Goal: Task Accomplishment & Management: Complete application form

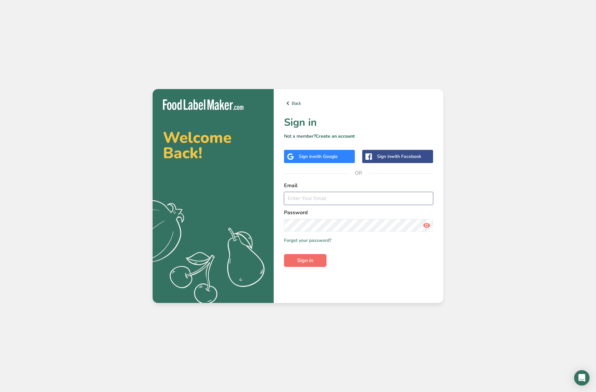
type input "[EMAIL_ADDRESS][DOMAIN_NAME]"
click at [311, 263] on span "Sign in" at bounding box center [305, 261] width 16 height 8
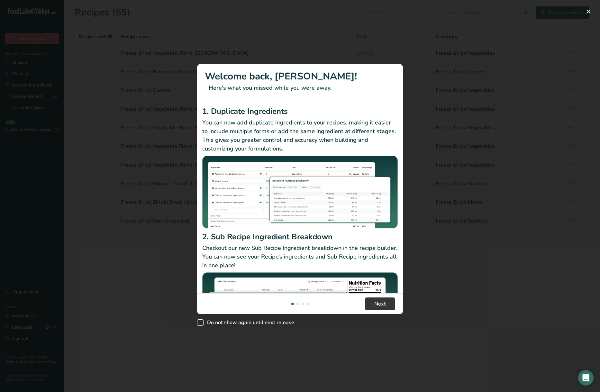
click at [240, 325] on span "Do not show again until next release" at bounding box center [249, 323] width 91 height 6
click at [201, 325] on input "Do not show again until next release" at bounding box center [199, 323] width 4 height 4
checkbox input "true"
click at [383, 304] on span "Next" at bounding box center [381, 304] width 12 height 8
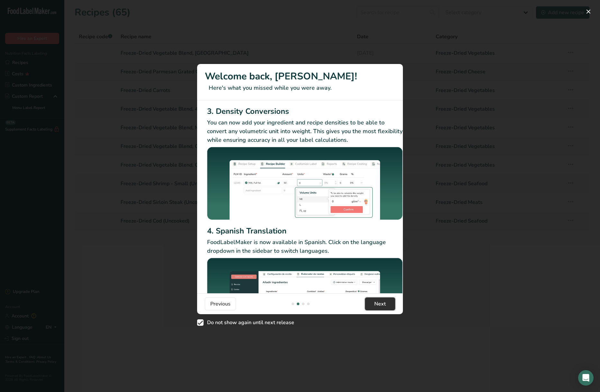
click at [383, 304] on span "Next" at bounding box center [381, 304] width 12 height 8
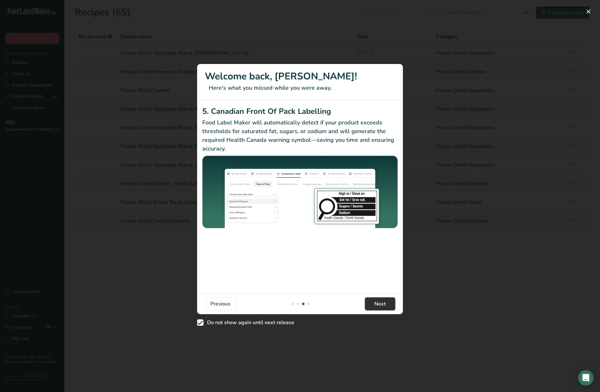
click at [383, 304] on span "Next" at bounding box center [381, 304] width 12 height 8
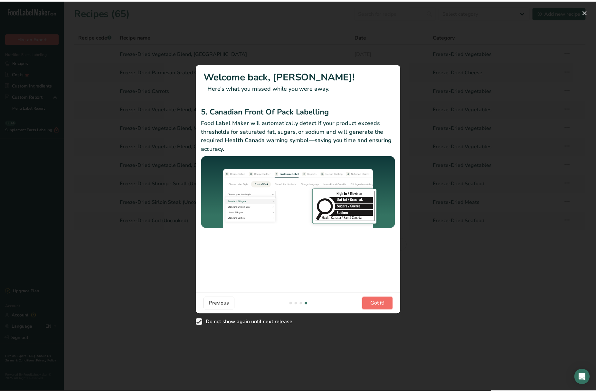
scroll to position [0, 613]
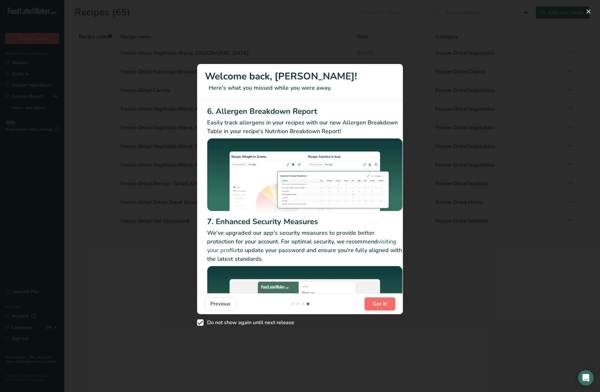
click at [383, 304] on span "Got it!" at bounding box center [380, 304] width 14 height 8
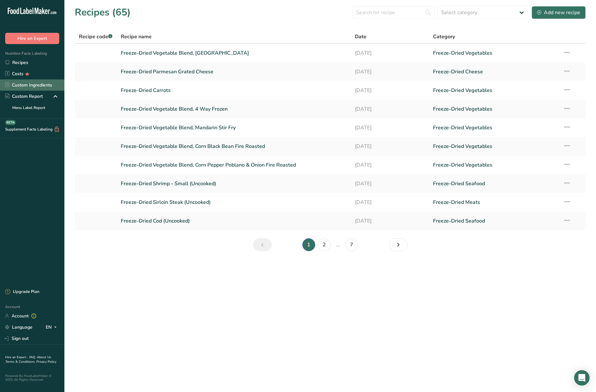
click at [22, 88] on link "Custom Ingredients" at bounding box center [32, 84] width 64 height 11
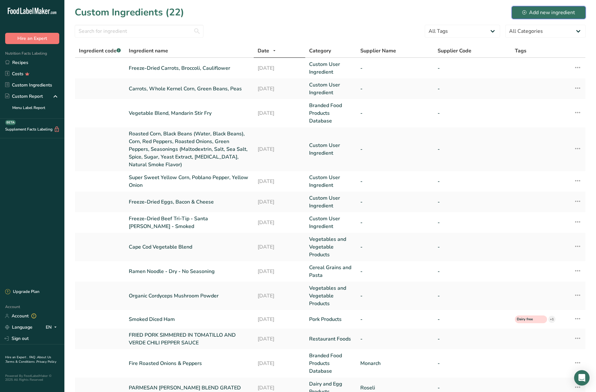
click at [545, 12] on div "Add new ingredient" at bounding box center [548, 13] width 53 height 8
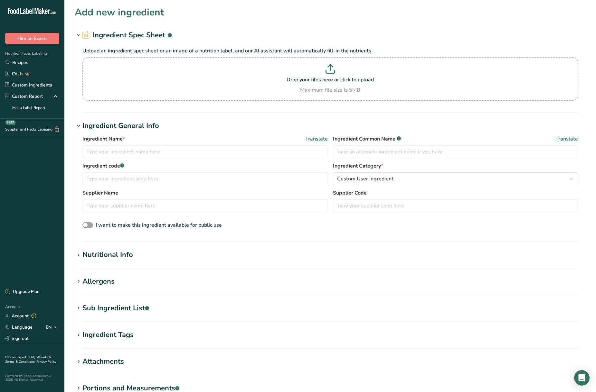
click at [312, 283] on h1 "Allergens" at bounding box center [330, 281] width 511 height 11
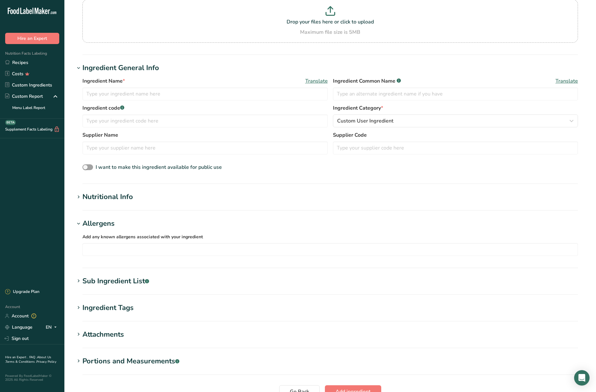
scroll to position [97, 0]
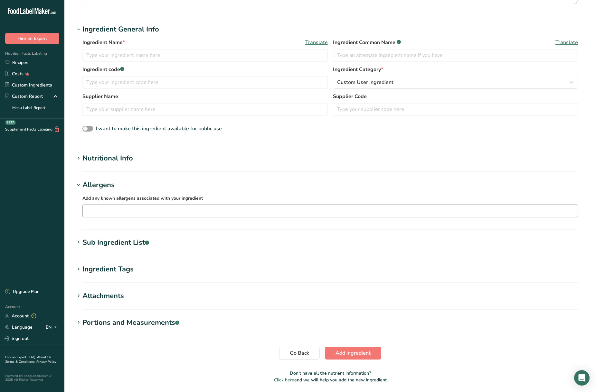
click at [229, 216] on div at bounding box center [330, 211] width 495 height 11
click at [91, 158] on div "Nutritional Info" at bounding box center [107, 158] width 51 height 11
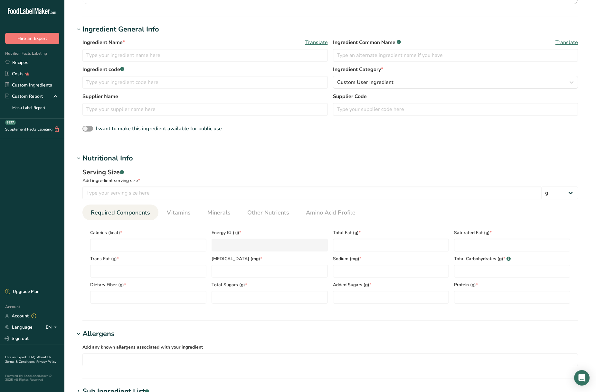
click at [91, 158] on div "Nutritional Info" at bounding box center [107, 158] width 51 height 11
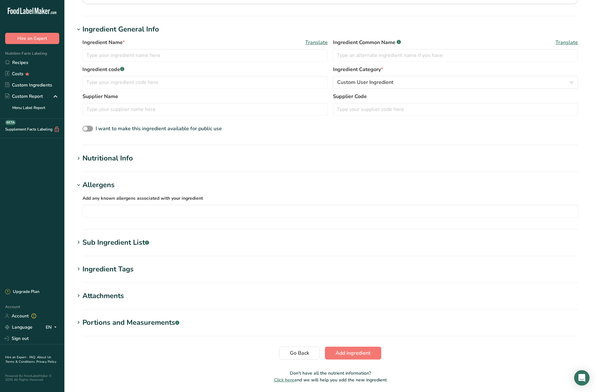
click at [88, 184] on div "Allergens" at bounding box center [98, 185] width 32 height 11
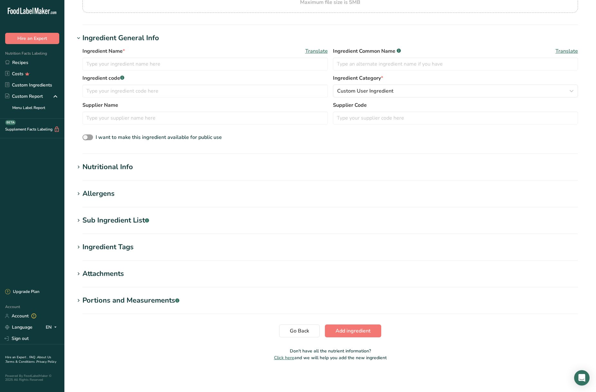
scroll to position [88, 0]
click at [94, 220] on div "Sub Ingredient List .a-a{fill:#347362;}.b-a{fill:#fff;}" at bounding box center [115, 220] width 67 height 11
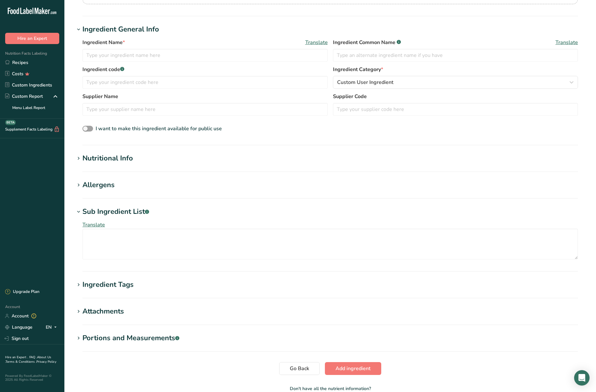
click at [84, 209] on div "Sub Ingredient List .a-a{fill:#347362;}.b-a{fill:#fff;}" at bounding box center [115, 212] width 67 height 11
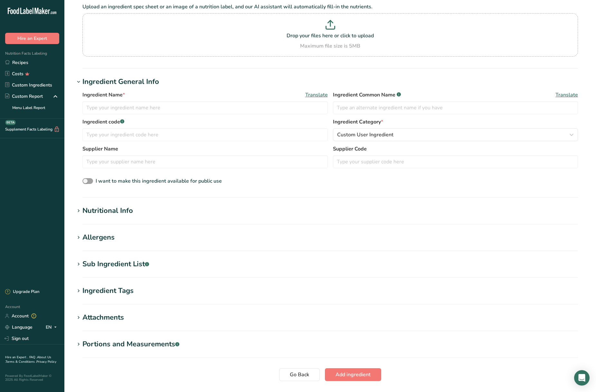
scroll to position [23, 0]
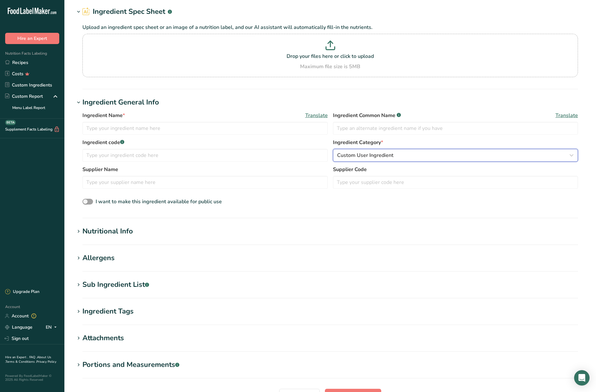
click at [433, 158] on div "Custom User Ingredient" at bounding box center [453, 156] width 233 height 8
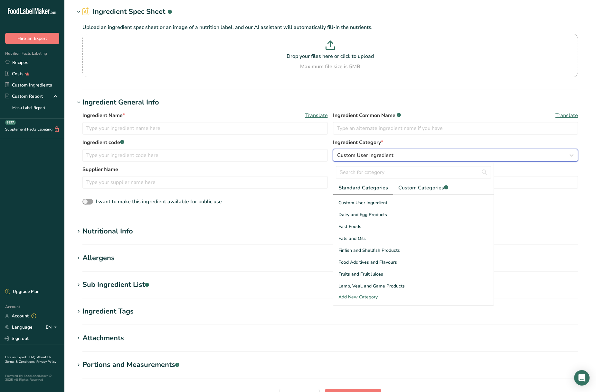
scroll to position [97, 0]
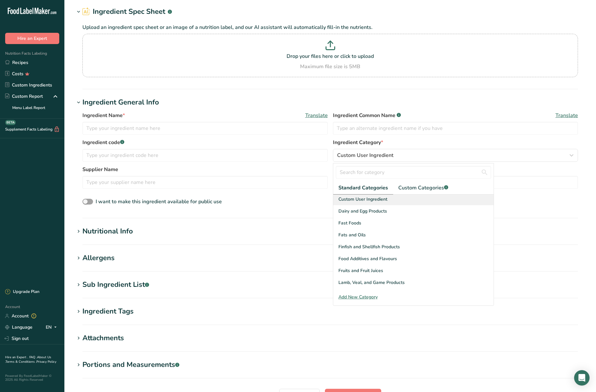
click at [363, 200] on span "Custom User Ingredient" at bounding box center [362, 199] width 49 height 7
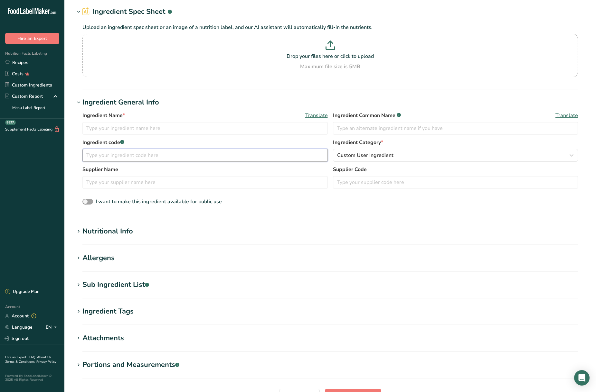
click at [161, 156] on input "text" at bounding box center [204, 155] width 245 height 13
click at [154, 126] on input "text" at bounding box center [204, 128] width 245 height 13
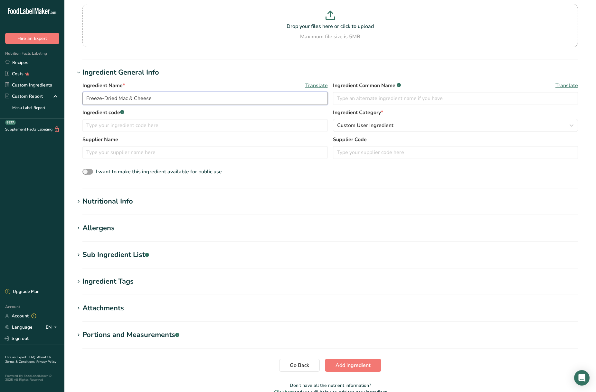
scroll to position [56, 0]
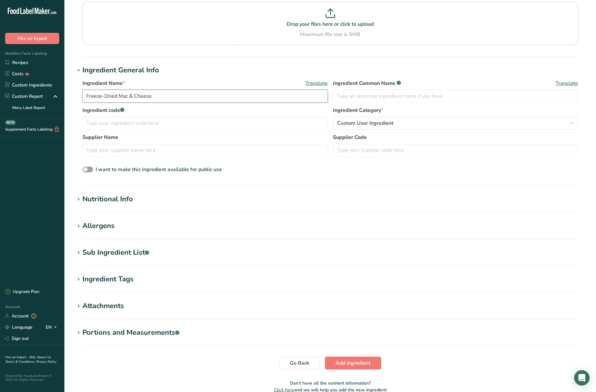
type input "Freeze-Dried Mac & Cheese"
click at [78, 252] on icon at bounding box center [79, 252] width 6 height 9
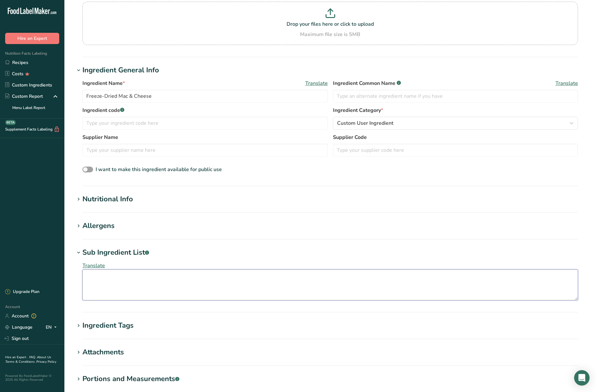
click at [114, 282] on textarea at bounding box center [329, 285] width 495 height 31
click at [158, 280] on textarea at bounding box center [329, 285] width 495 height 31
paste textarea "Cooked Macaroni (Water, Enriched Pasta [Durum Wheat Semolina, Egg White, [MEDIC…"
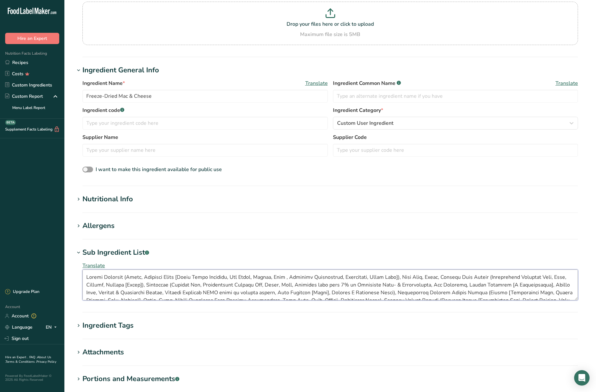
scroll to position [20, 0]
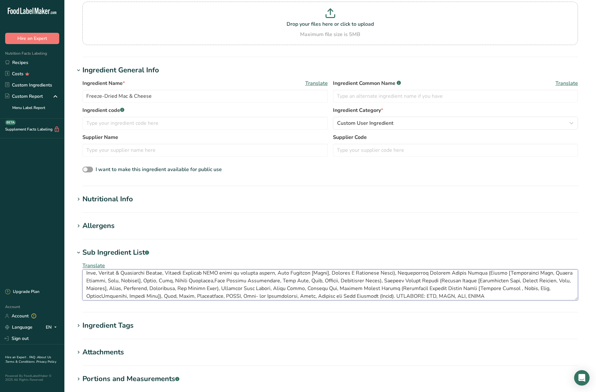
type textarea "Cooked Macaroni (Water, Enriched Pasta [Durum Wheat Semolina, Egg White, [MEDIC…"
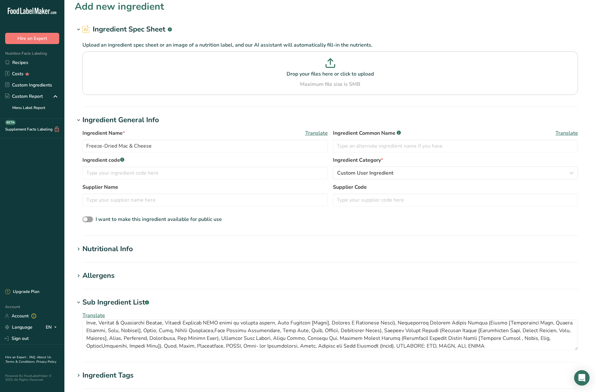
scroll to position [0, 0]
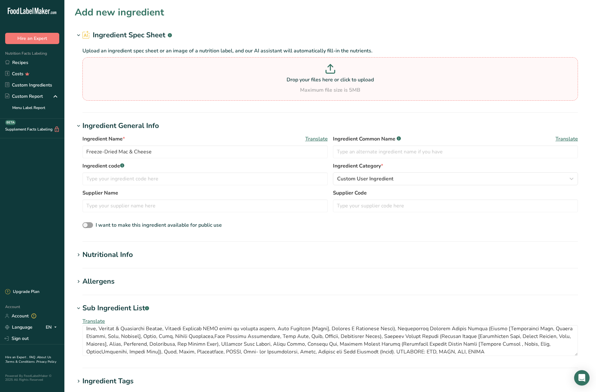
click at [309, 78] on p "Drop your files here or click to upload" at bounding box center [330, 80] width 492 height 8
click at [309, 78] on input "Drop your files here or click to upload Maximum file size is 5MB" at bounding box center [329, 78] width 495 height 43
type input "C:\fakepath\Untitled.png"
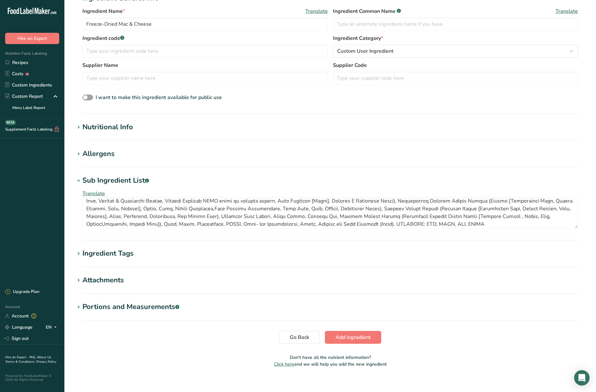
scroll to position [23, 0]
click at [83, 127] on div "Nutritional Info" at bounding box center [107, 127] width 51 height 11
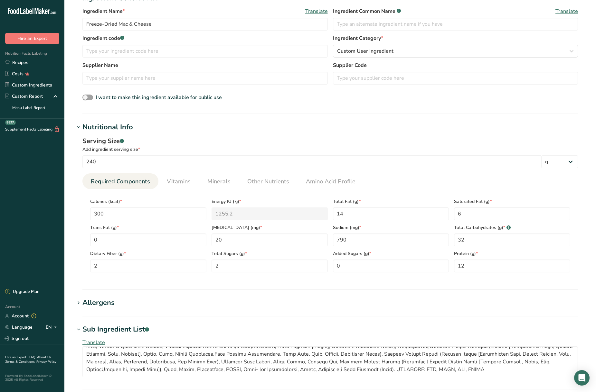
click at [255, 316] on section "Allergens Add any known allergens associated with your ingredient Soy Tree Nuts…" at bounding box center [330, 307] width 511 height 19
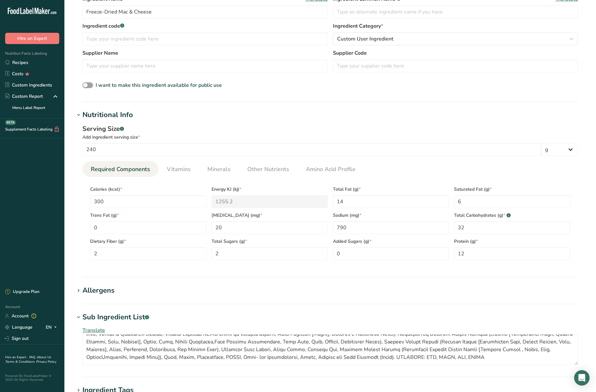
scroll to position [129, 0]
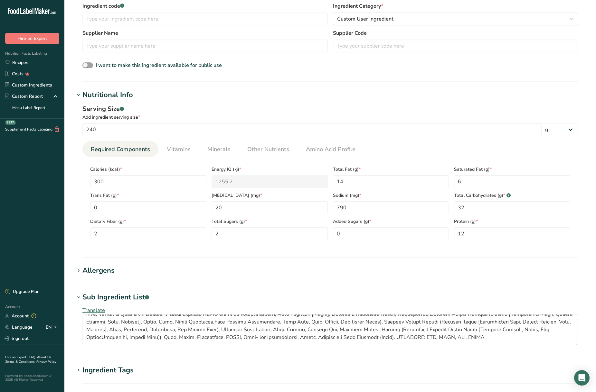
click at [222, 282] on section "Allergens Add any known allergens associated with your ingredient Soy Tree Nuts…" at bounding box center [330, 274] width 511 height 19
click at [95, 133] on input "240" at bounding box center [311, 129] width 459 height 13
click at [574, 132] on select "g kg mg mcg lb oz l mL fl oz tbsp tsp cup qt gallon" at bounding box center [559, 129] width 37 height 13
select select "5"
click at [541, 123] on select "g kg mg mcg lb oz l mL fl oz tbsp tsp cup qt gallon" at bounding box center [559, 129] width 37 height 13
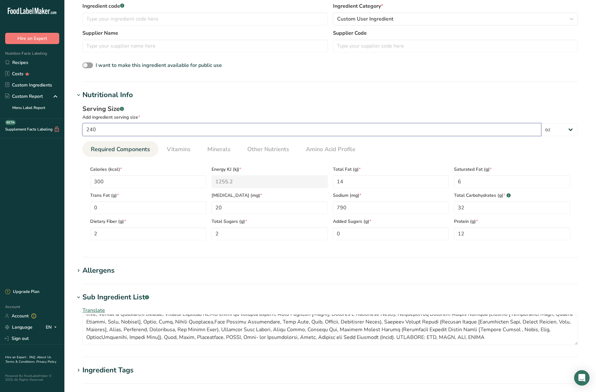
click at [113, 132] on input "240" at bounding box center [311, 129] width 459 height 13
type input "4"
click at [188, 277] on section "Allergens Add any known allergens associated with your ingredient Soy Tree Nuts…" at bounding box center [330, 274] width 511 height 19
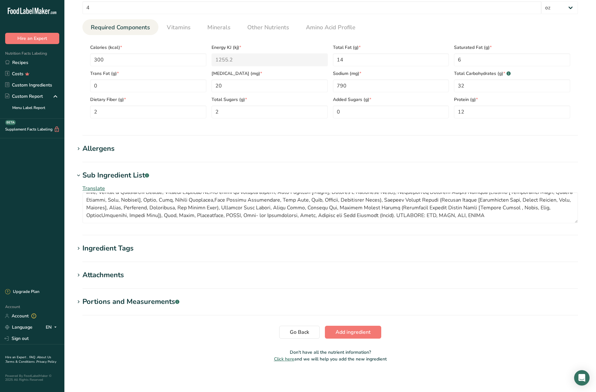
scroll to position [252, 0]
click at [341, 331] on span "Add ingredient" at bounding box center [352, 331] width 35 height 8
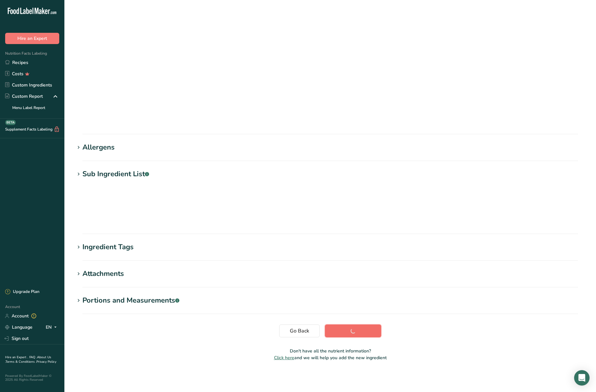
scroll to position [0, 0]
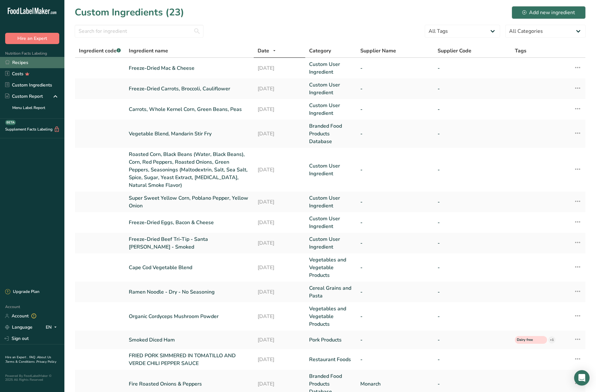
click at [23, 60] on link "Recipes" at bounding box center [32, 62] width 64 height 11
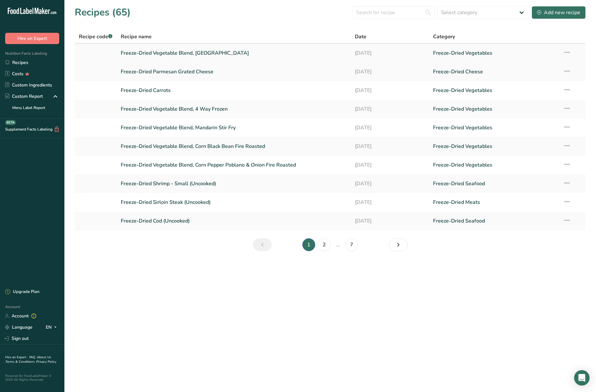
click at [194, 51] on link "Freeze-Dried Vegetable Blend, [GEOGRAPHIC_DATA]" at bounding box center [234, 53] width 227 height 14
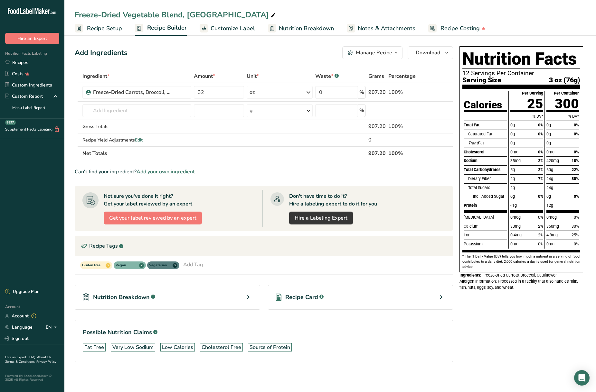
click at [367, 28] on span "Notes & Attachments" at bounding box center [386, 28] width 58 height 9
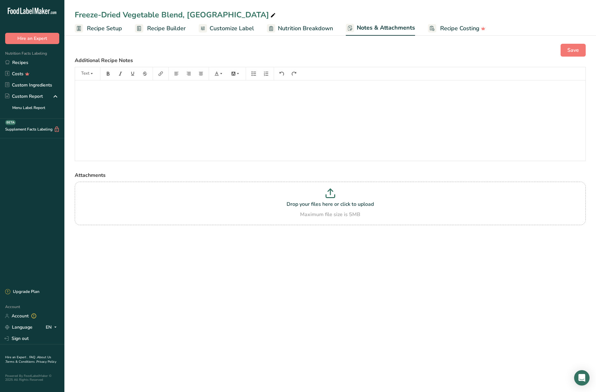
click at [302, 31] on span "Nutrition Breakdown" at bounding box center [305, 28] width 55 height 9
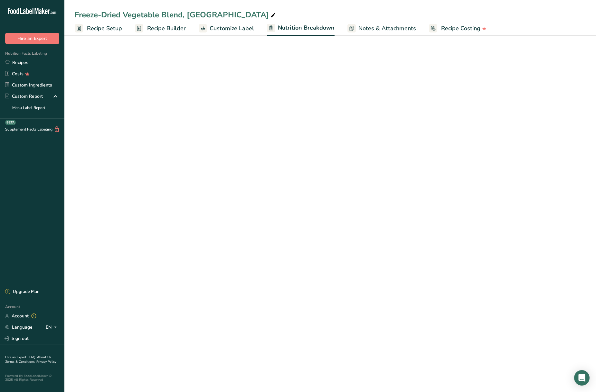
select select "Calories"
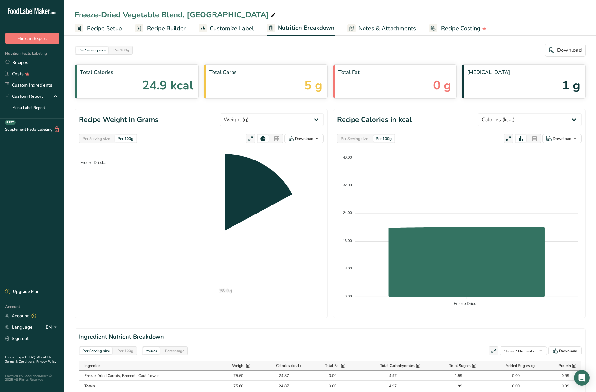
click at [244, 29] on span "Customize Label" at bounding box center [231, 28] width 44 height 9
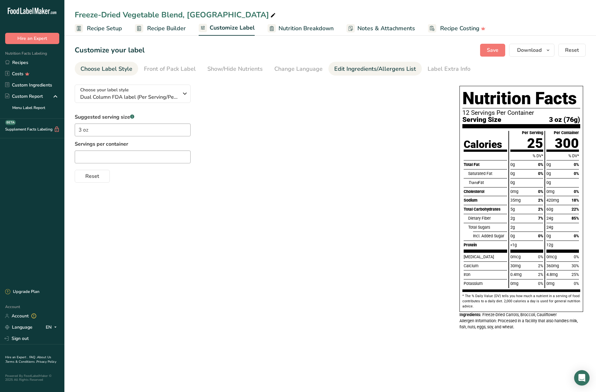
click at [339, 68] on div "Edit Ingredients/Allergens List" at bounding box center [375, 69] width 82 height 9
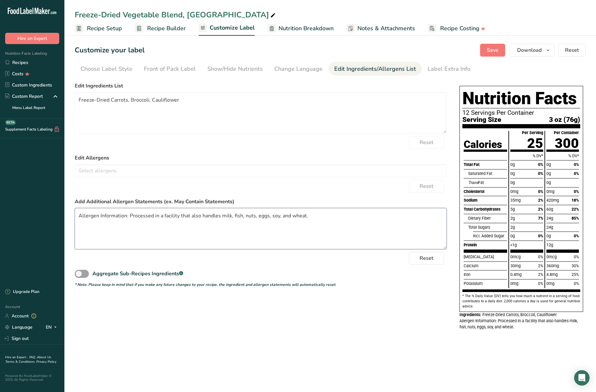
click at [314, 218] on textarea "Allergen Information: Processed in a facility that also handles milk, fish, nut…" at bounding box center [261, 228] width 372 height 41
click at [16, 62] on link "Recipes" at bounding box center [32, 62] width 64 height 11
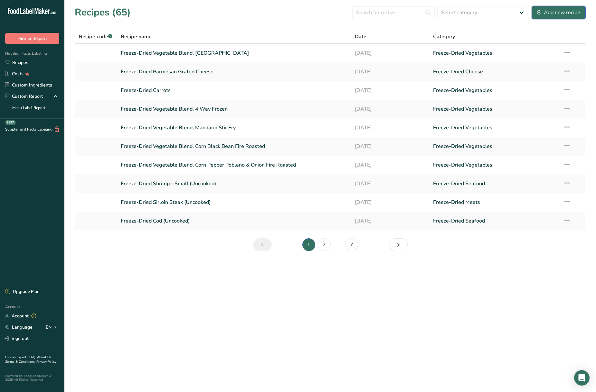
click at [557, 16] on div "Add new recipe" at bounding box center [558, 13] width 43 height 8
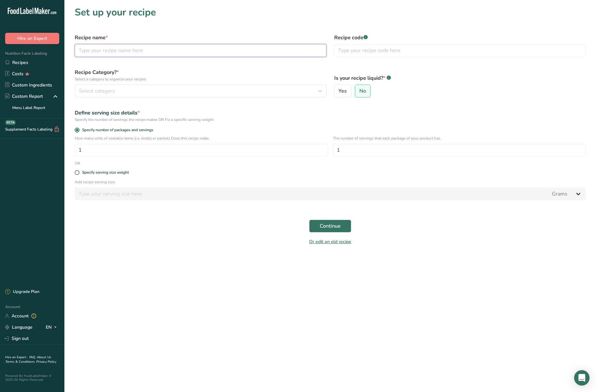
click at [138, 53] on input "text" at bounding box center [201, 50] width 252 height 13
type input "Freeze-Dried Mac & Cheese"
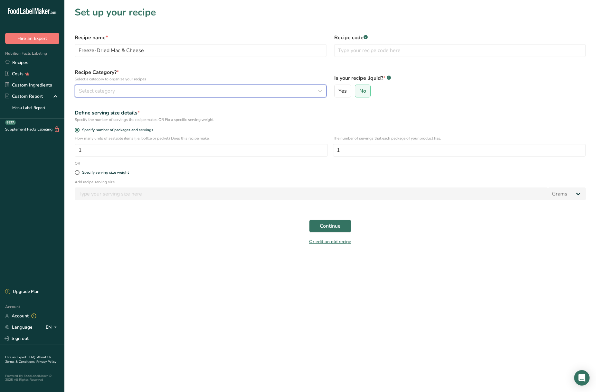
click at [152, 95] on div "Select category" at bounding box center [198, 91] width 239 height 8
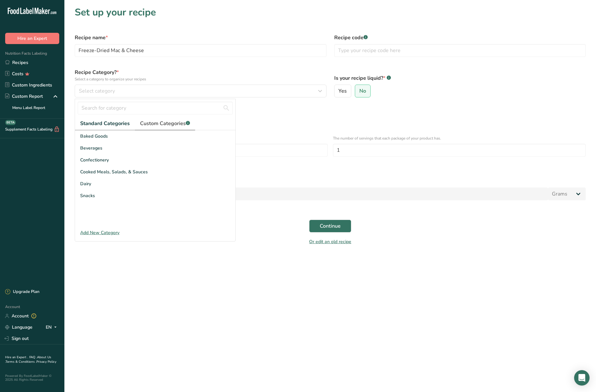
click at [153, 118] on link "Custom Categories .a-a{fill:#347362;}.b-a{fill:#fff;}" at bounding box center [165, 123] width 60 height 13
click at [122, 174] on span "Freeze-Dried Cooked Foods" at bounding box center [109, 172] width 58 height 7
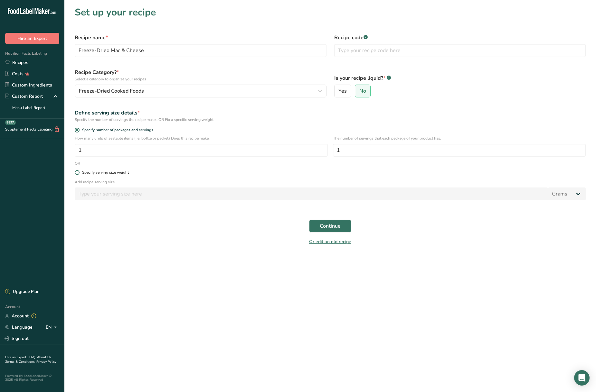
click at [103, 172] on div "Specify serving size weight" at bounding box center [105, 172] width 47 height 5
click at [79, 172] on input "Specify serving size weight" at bounding box center [77, 173] width 4 height 4
radio input "true"
radio input "false"
click at [109, 196] on input "number" at bounding box center [311, 194] width 473 height 13
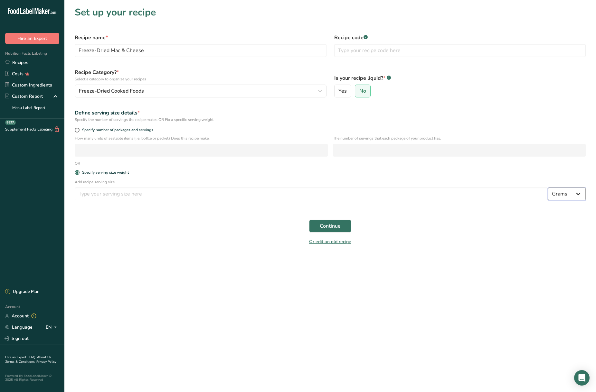
click at [572, 192] on select "Grams kg mg mcg lb oz l mL fl oz tbsp tsp cup qt gallon" at bounding box center [567, 194] width 38 height 13
select select "5"
click at [548, 188] on select "Grams kg mg mcg lb oz l mL fl oz tbsp tsp cup qt gallon" at bounding box center [567, 194] width 38 height 13
click at [165, 198] on input "number" at bounding box center [311, 194] width 473 height 13
type input "4"
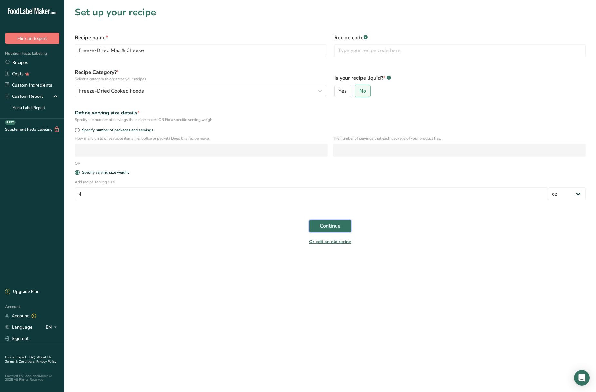
click at [332, 225] on span "Continue" at bounding box center [330, 226] width 21 height 8
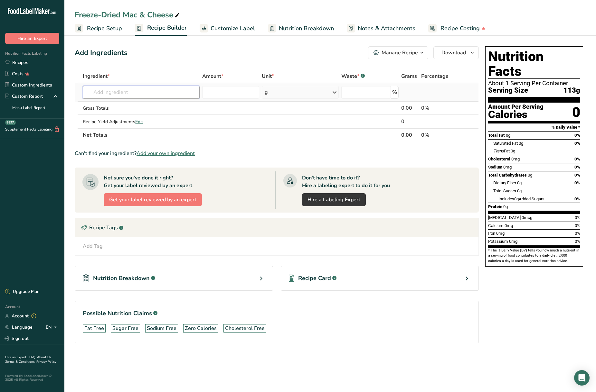
click at [148, 93] on input "text" at bounding box center [141, 92] width 116 height 13
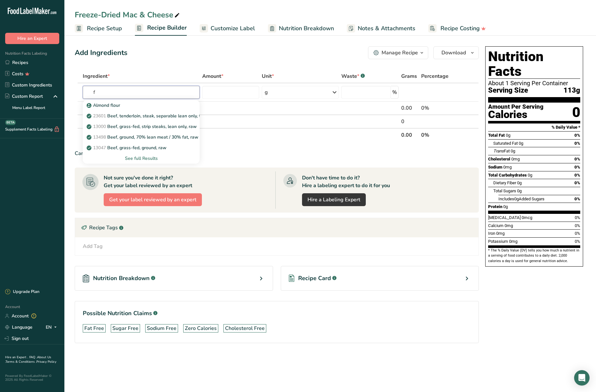
type input "f"
click at [234, 135] on th "Net Totals" at bounding box center [240, 135] width 318 height 14
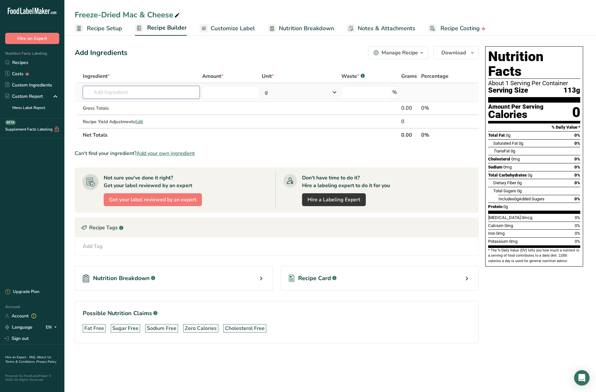
click at [112, 93] on input "text" at bounding box center [141, 92] width 116 height 13
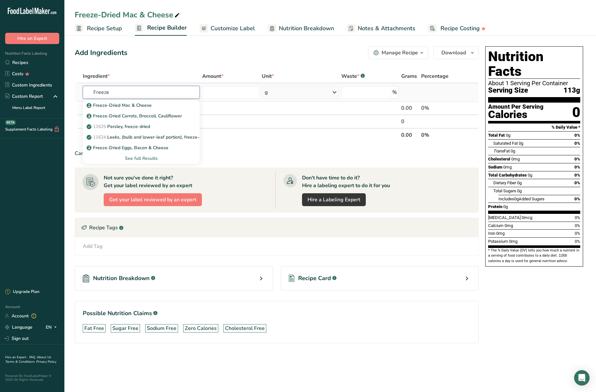
type input "Freeze"
click at [113, 101] on link "Freeze-Dried Mac & Cheese" at bounding box center [141, 105] width 116 height 11
type input "Freeze-Dried Mac & Cheese"
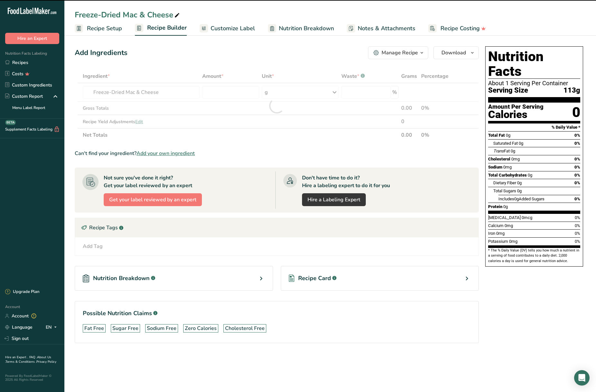
type input "0"
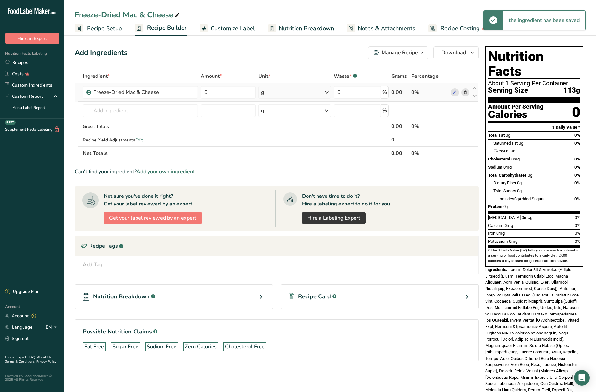
click at [322, 95] on div "g" at bounding box center [294, 92] width 73 height 13
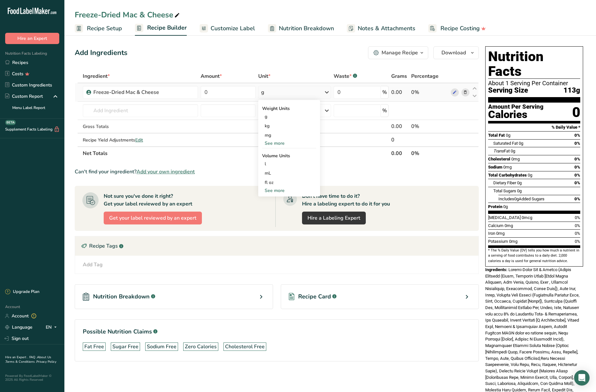
click at [273, 141] on div "See more" at bounding box center [289, 143] width 54 height 7
click at [268, 161] on div "oz" at bounding box center [289, 163] width 54 height 9
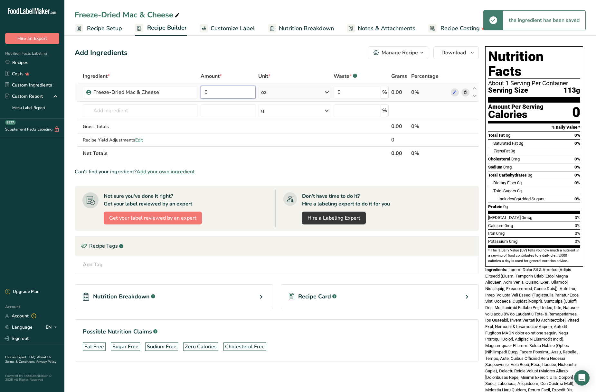
click at [220, 92] on input "0" at bounding box center [227, 92] width 55 height 13
type input "32"
click at [311, 139] on div "Ingredient * Amount * Unit * Waste * .a-a{fill:#347362;}.b-a{fill:#fff;} Grams …" at bounding box center [277, 115] width 404 height 91
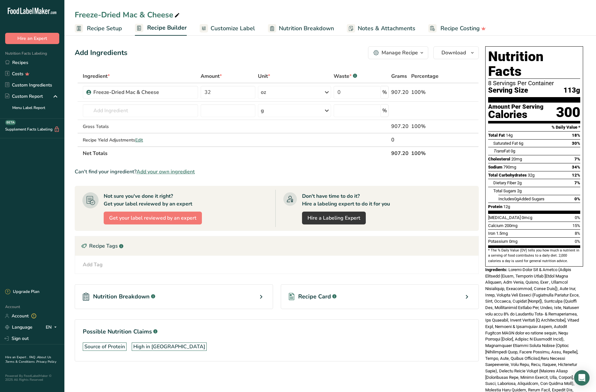
click at [261, 152] on th "Net Totals" at bounding box center [235, 153] width 308 height 14
click at [227, 30] on span "Customize Label" at bounding box center [232, 28] width 44 height 9
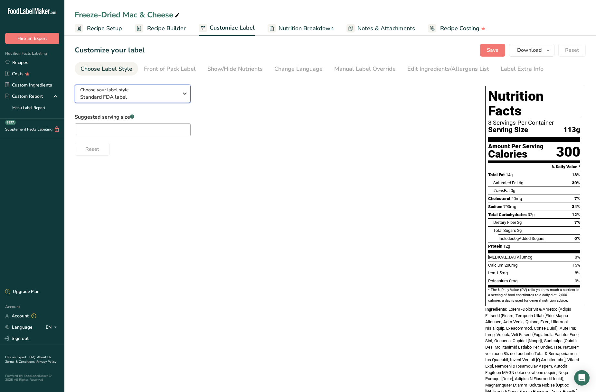
click at [185, 92] on icon "button" at bounding box center [185, 94] width 8 height 12
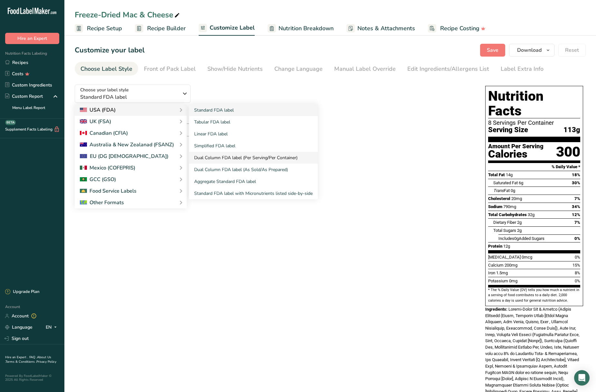
click at [259, 157] on link "Dual Column FDA label (Per Serving/Per Container)" at bounding box center [253, 158] width 129 height 12
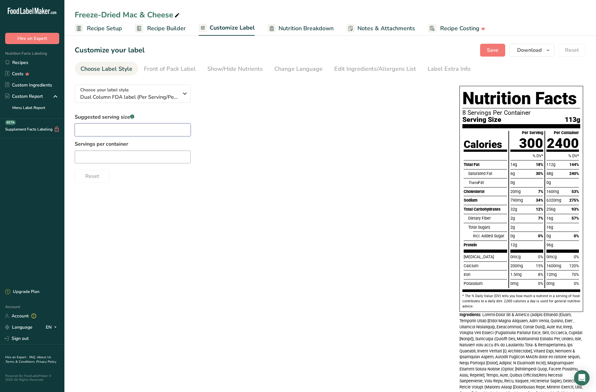
click at [143, 132] on input "text" at bounding box center [133, 130] width 116 height 13
type input "1 Cup"
click at [245, 131] on div "Suggested serving size .a-a{fill:#347362;}.b-a{fill:#fff;} 1 Cup Servings per c…" at bounding box center [261, 148] width 372 height 70
click at [144, 159] on input "text" at bounding box center [133, 157] width 116 height 13
type input "8"
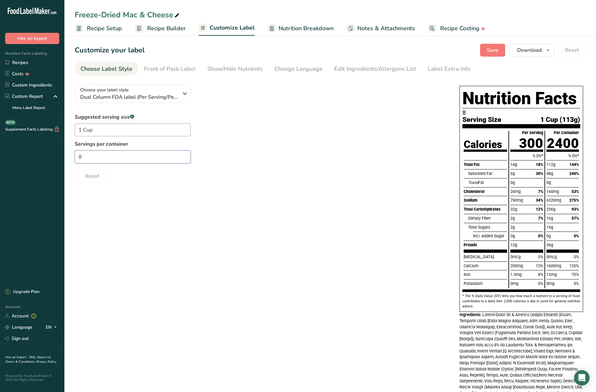
drag, startPoint x: 88, startPoint y: 160, endPoint x: 75, endPoint y: 157, distance: 12.8
click at [75, 157] on input "8" at bounding box center [133, 157] width 116 height 13
click at [244, 164] on div "Suggested serving size .a-a{fill:#347362;}.b-a{fill:#fff;} 1 Cup Servings per c…" at bounding box center [261, 148] width 372 height 70
click at [340, 70] on div "Edit Ingredients/Allergens List" at bounding box center [375, 69] width 82 height 9
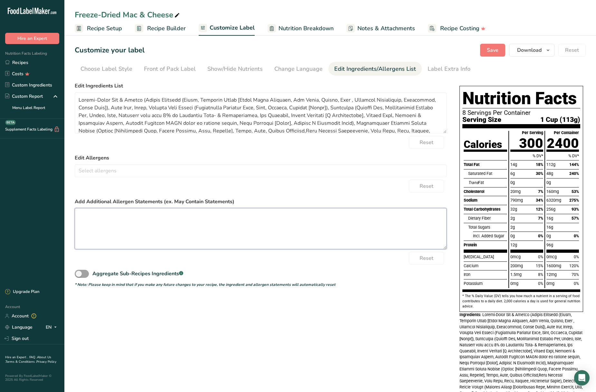
click at [138, 218] on textarea at bounding box center [261, 228] width 372 height 41
paste textarea "Allergen Information: Processed in a facility that also handles milk, fish, nut…"
type textarea "Allergen Information: Processed in a facility that also handles milk, fish, nut…"
click at [497, 49] on span "Save" at bounding box center [493, 50] width 12 height 8
click at [539, 51] on span "Download" at bounding box center [529, 50] width 24 height 8
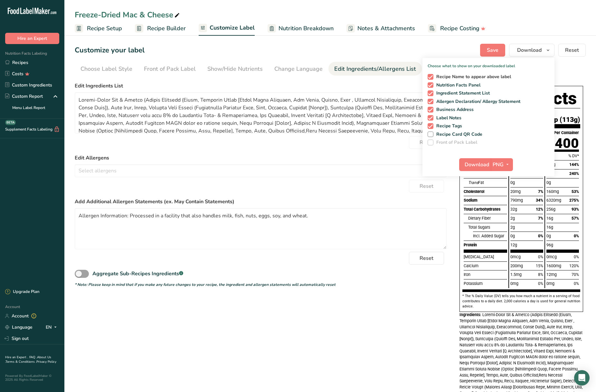
click at [477, 77] on span "Recipe Name to appear above label" at bounding box center [472, 77] width 78 height 6
click at [431, 77] on input "Recipe Name to appear above label" at bounding box center [429, 77] width 4 height 4
checkbox input "false"
click at [477, 161] on span "Download" at bounding box center [476, 165] width 24 height 8
